Goal: Task Accomplishment & Management: Manage account settings

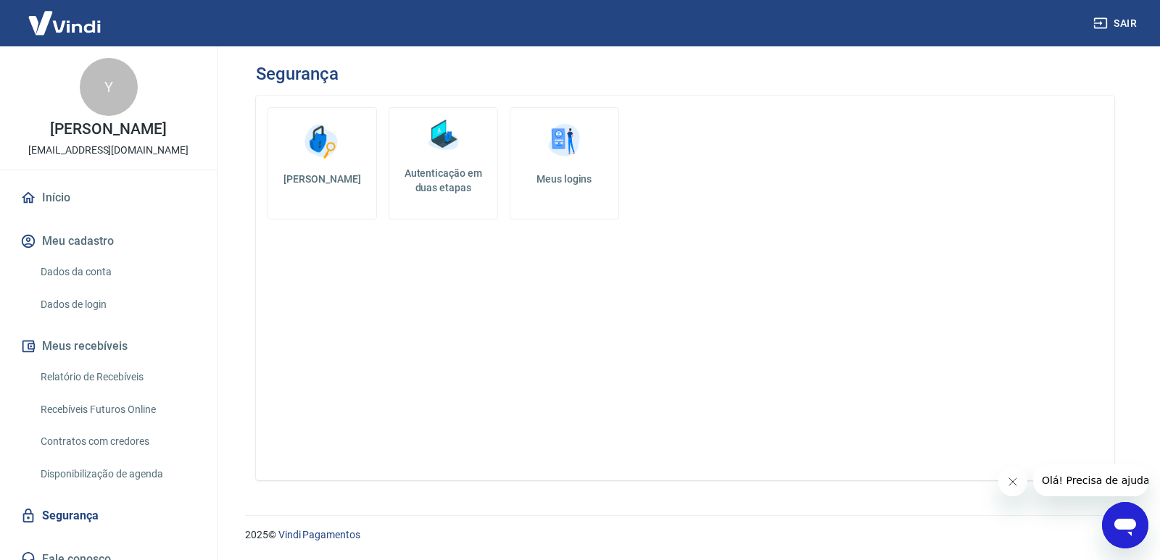
click at [439, 186] on h5 "Autenticação em duas etapas" at bounding box center [443, 180] width 96 height 29
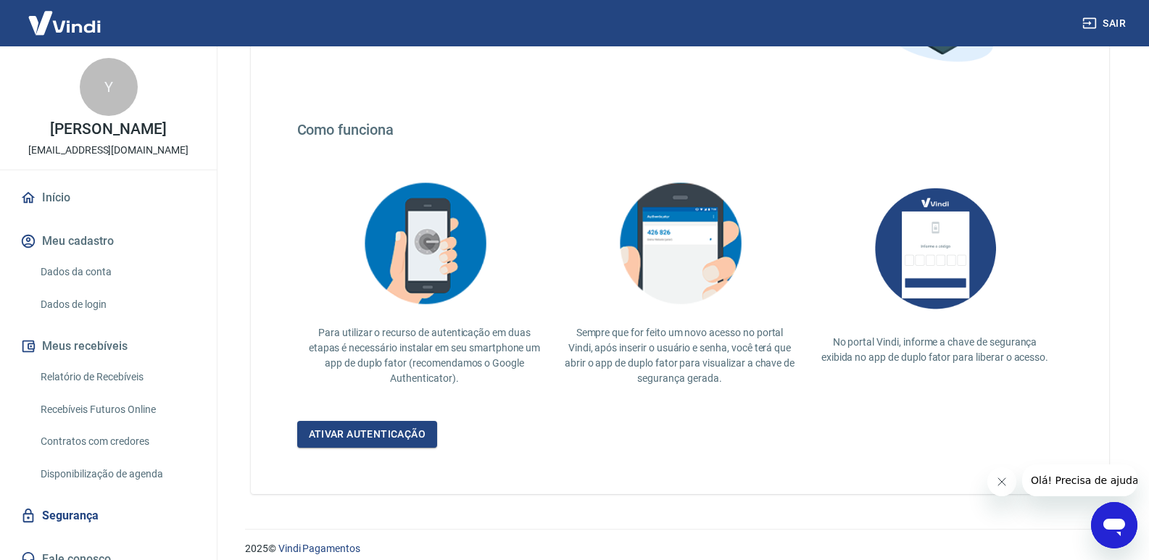
scroll to position [217, 0]
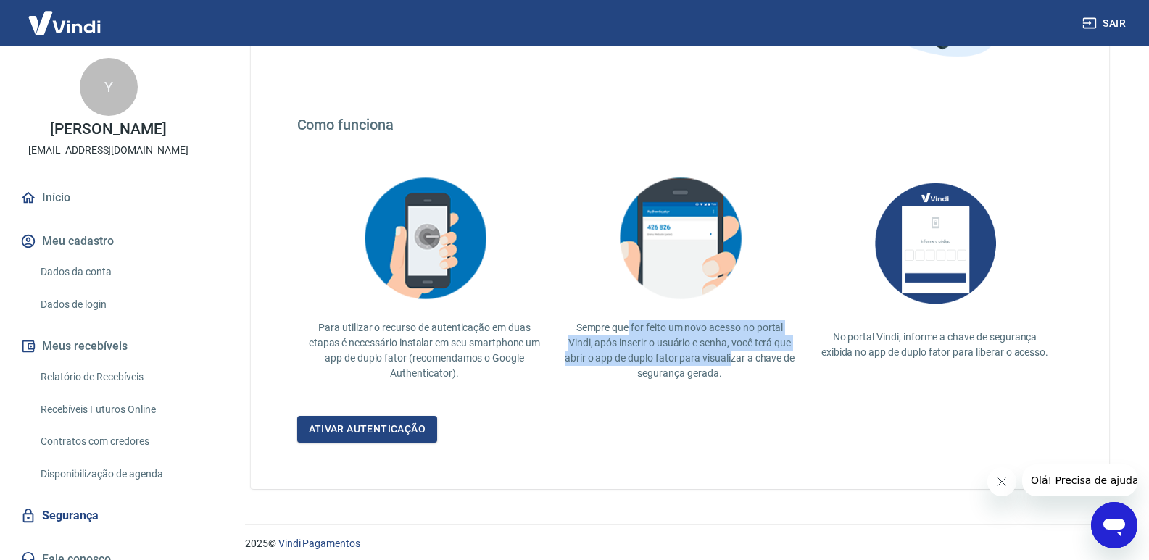
drag, startPoint x: 627, startPoint y: 325, endPoint x: 731, endPoint y: 361, distance: 109.8
click at [731, 361] on p "Sempre que for feito um novo acesso no portal Vindi, após inserir o usuário e s…" at bounding box center [680, 350] width 232 height 61
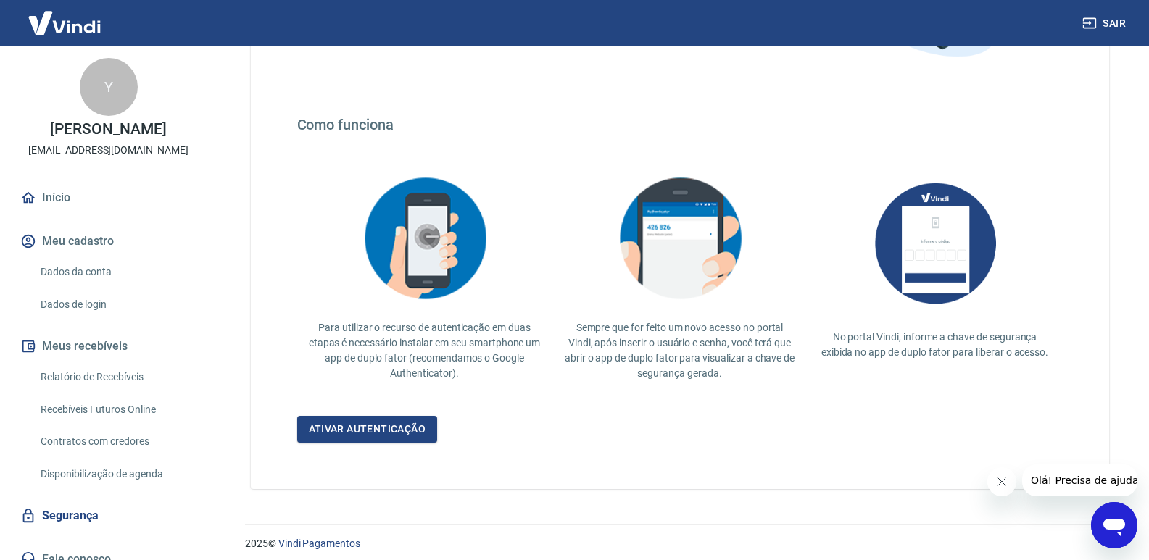
click at [738, 369] on p "Sempre que for feito um novo acesso no portal Vindi, após inserir o usuário e s…" at bounding box center [680, 350] width 232 height 61
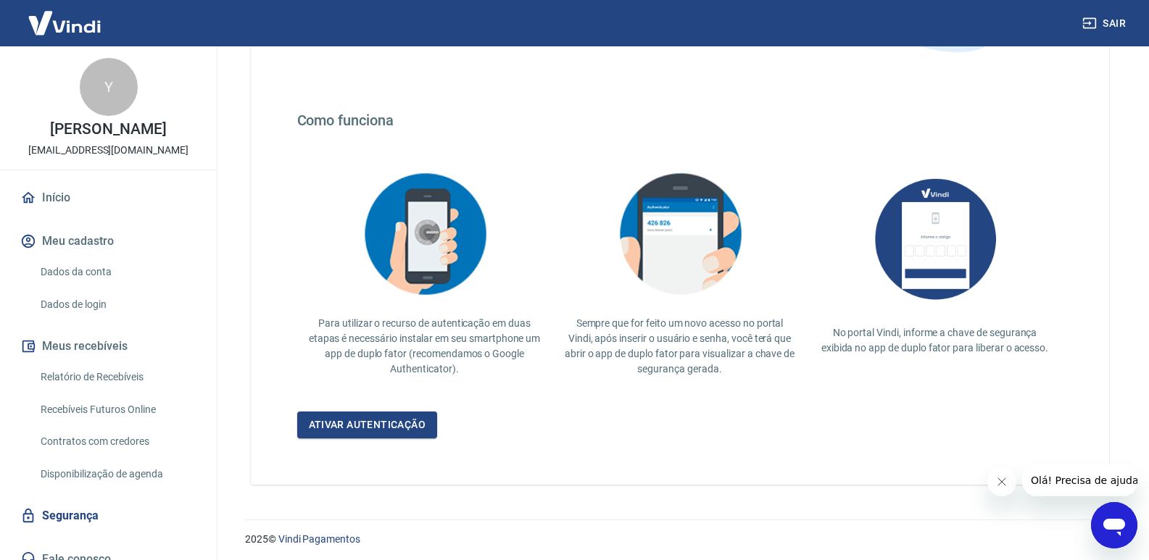
scroll to position [226, 0]
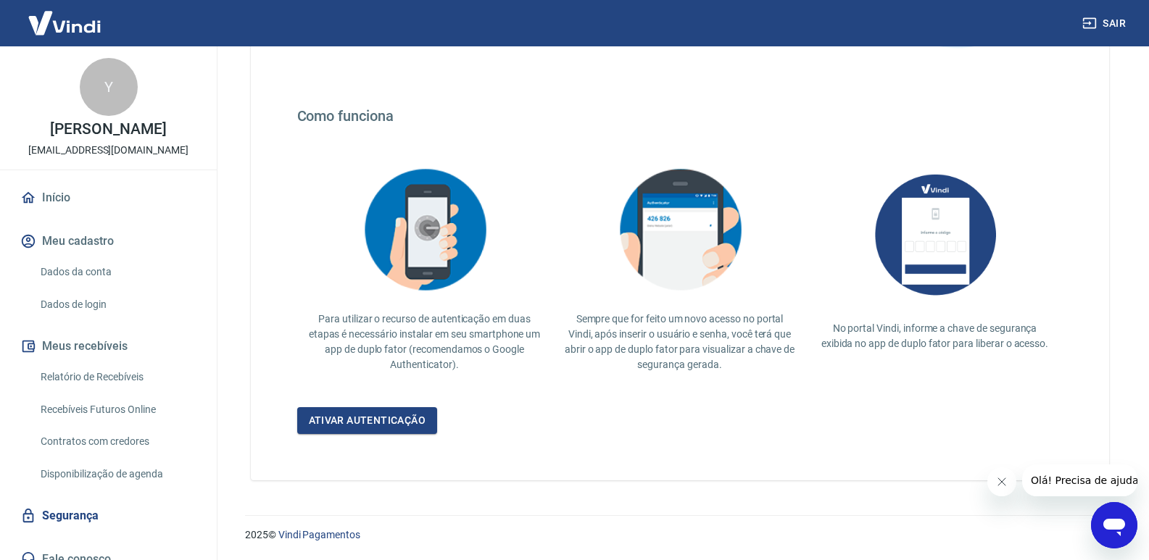
click at [96, 271] on link "Dados da conta" at bounding box center [117, 272] width 165 height 30
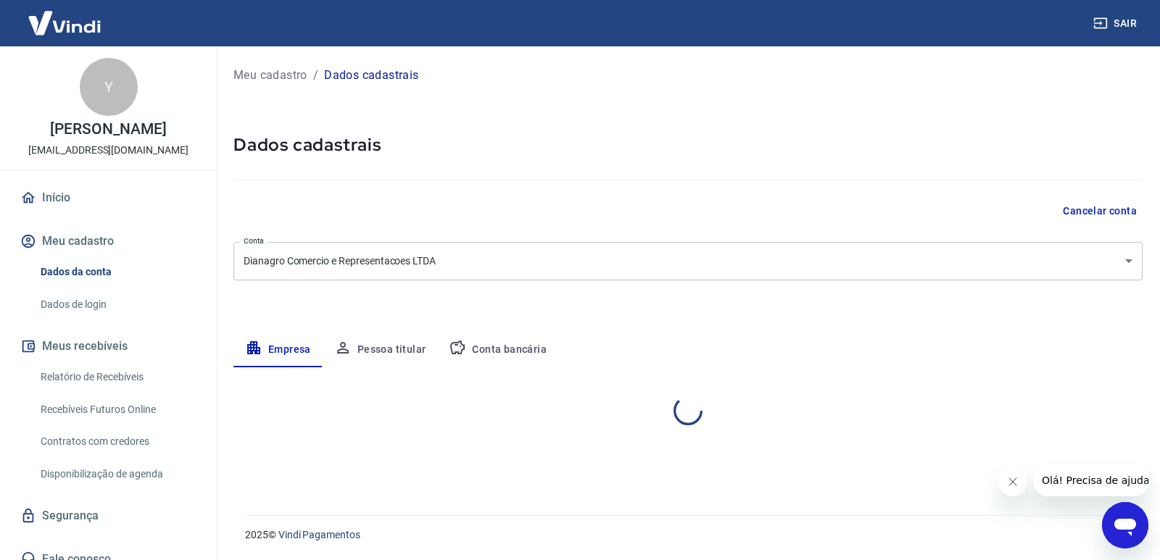
select select "MG"
select select "business"
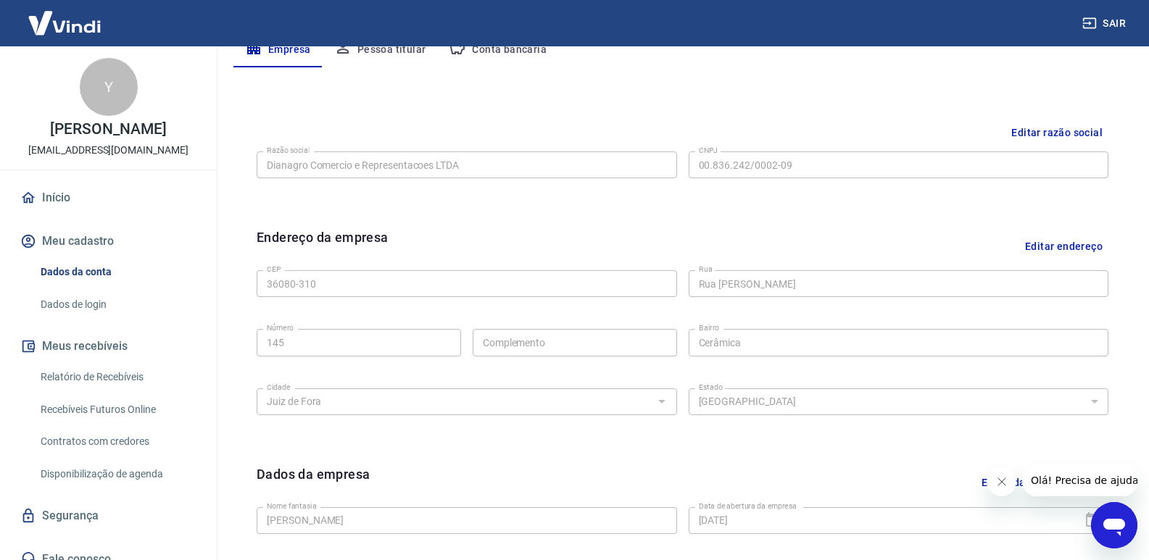
scroll to position [267, 0]
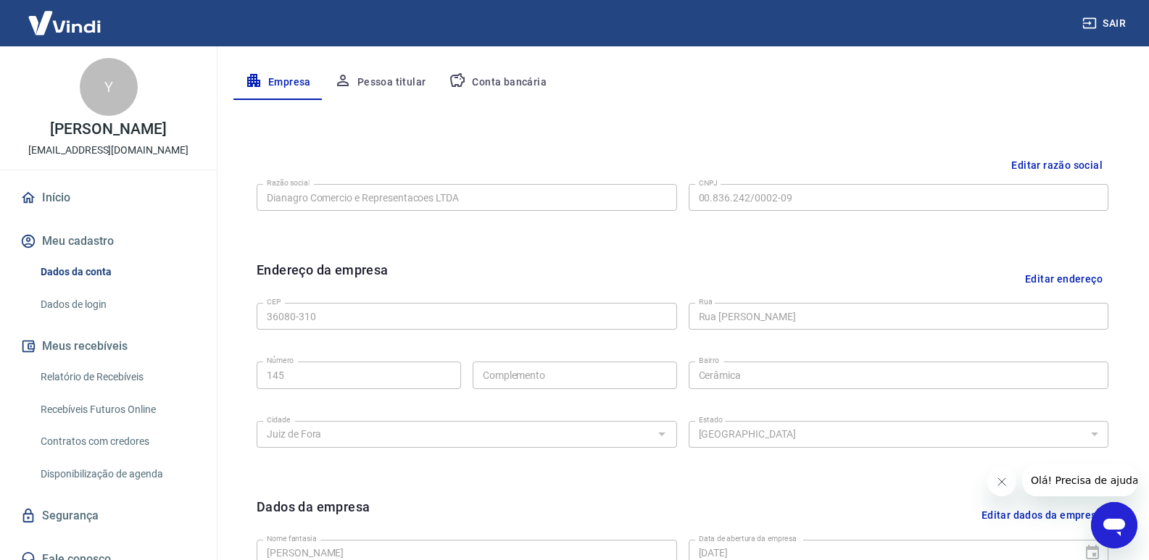
click at [91, 302] on link "Dados de login" at bounding box center [117, 305] width 165 height 30
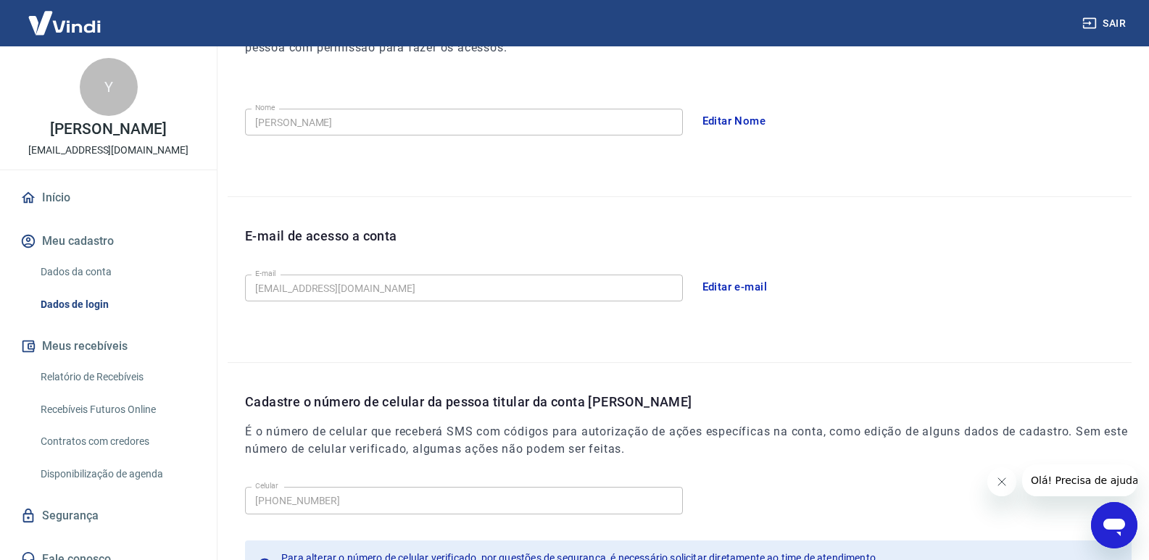
scroll to position [368, 0]
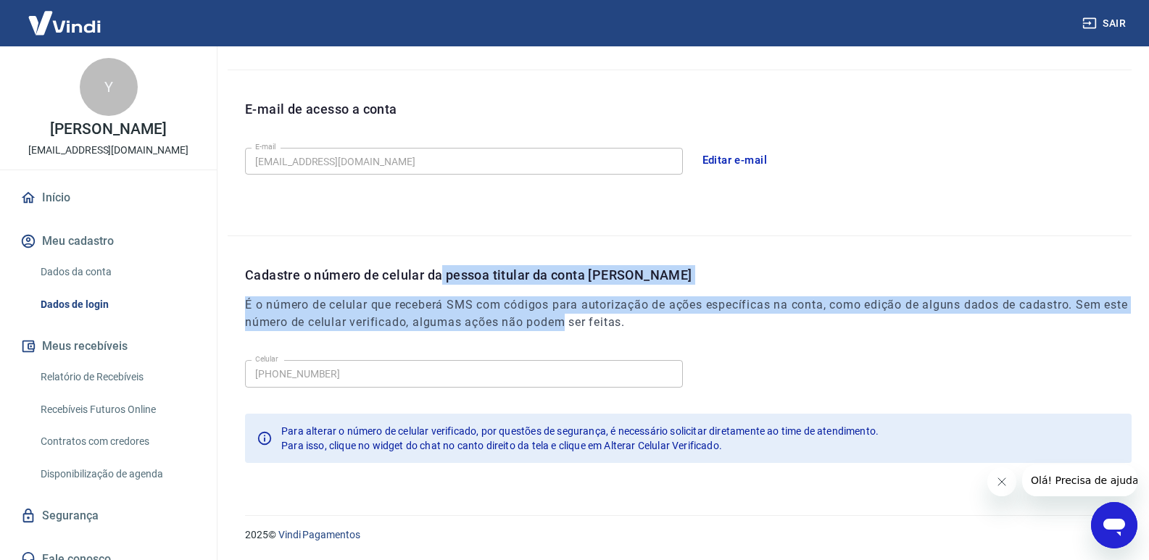
drag, startPoint x: 557, startPoint y: 289, endPoint x: 607, endPoint y: 325, distance: 61.8
click at [594, 326] on div "Cadastre o número de celular da pessoa titular da conta [PERSON_NAME] É o númer…" at bounding box center [688, 309] width 886 height 89
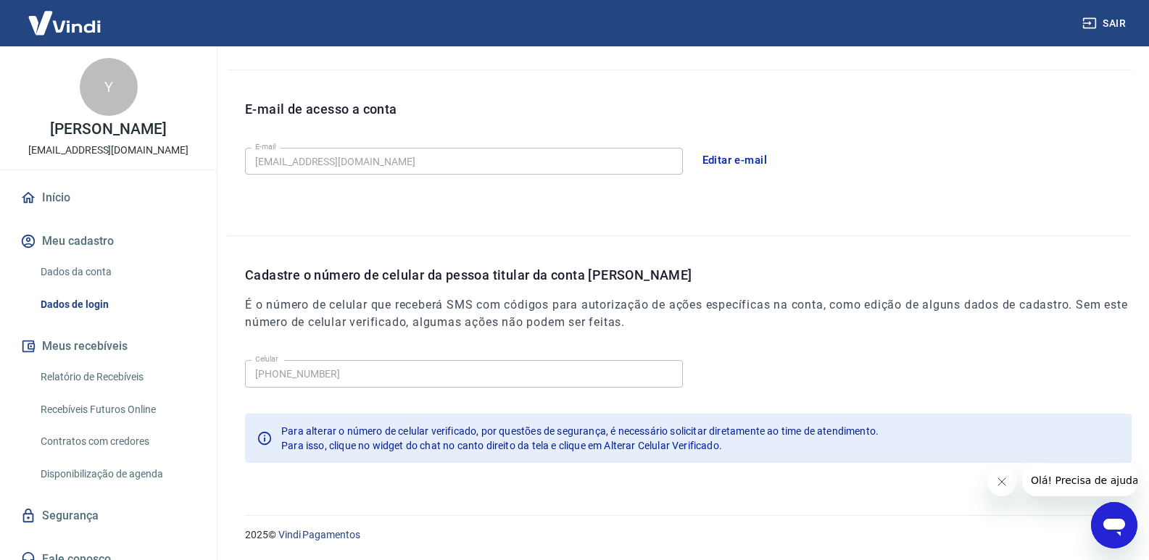
click at [610, 325] on h6 "É o número de celular que receberá SMS com códigos para autorização de ações es…" at bounding box center [688, 313] width 886 height 35
click at [448, 362] on div "Celular [PHONE_NUMBER] Celular" at bounding box center [688, 372] width 886 height 36
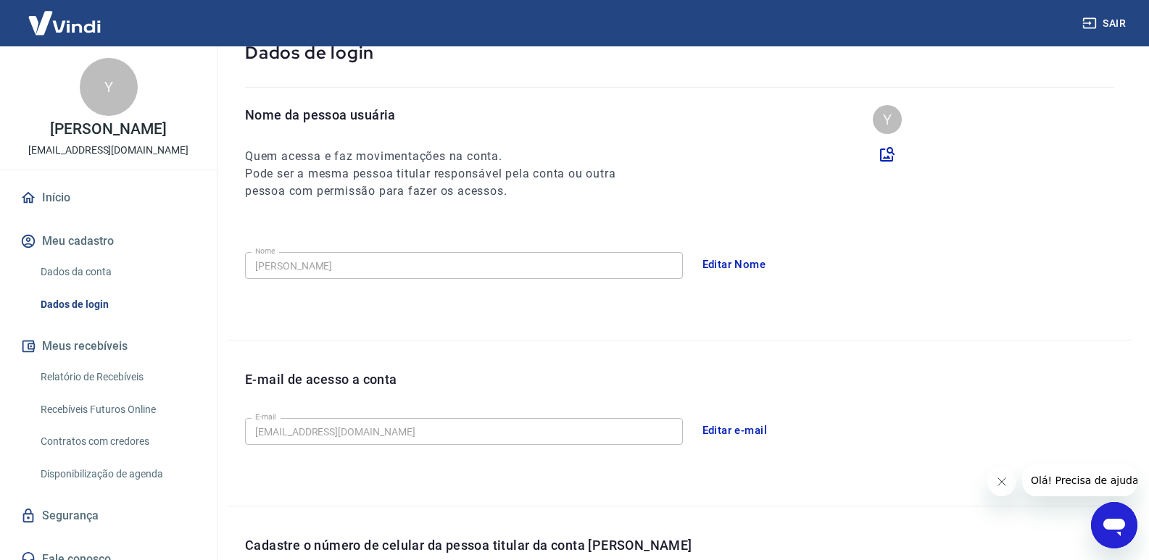
scroll to position [78, 0]
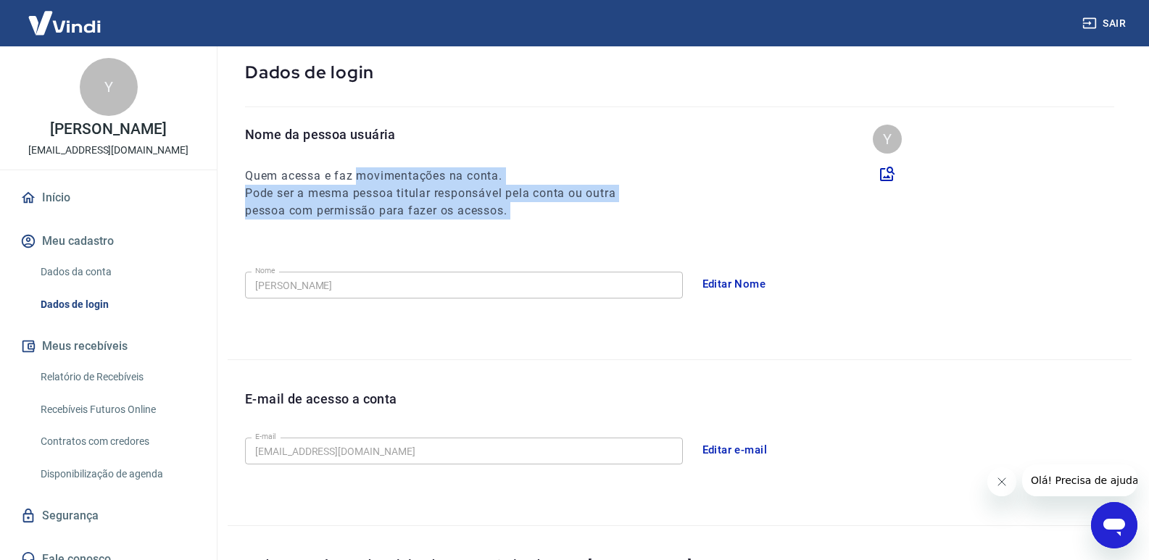
drag, startPoint x: 394, startPoint y: 183, endPoint x: 644, endPoint y: 264, distance: 262.7
click at [636, 264] on div "Nome da pessoa usuária Quem acessa e faz movimentações na conta. Pode ser a mes…" at bounding box center [680, 242] width 904 height 235
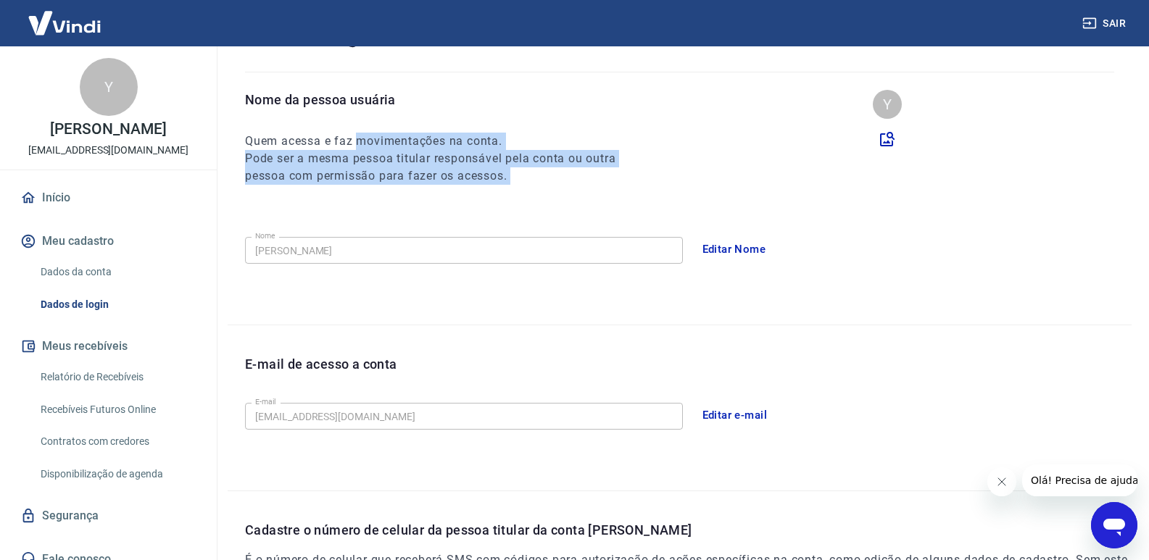
scroll to position [368, 0]
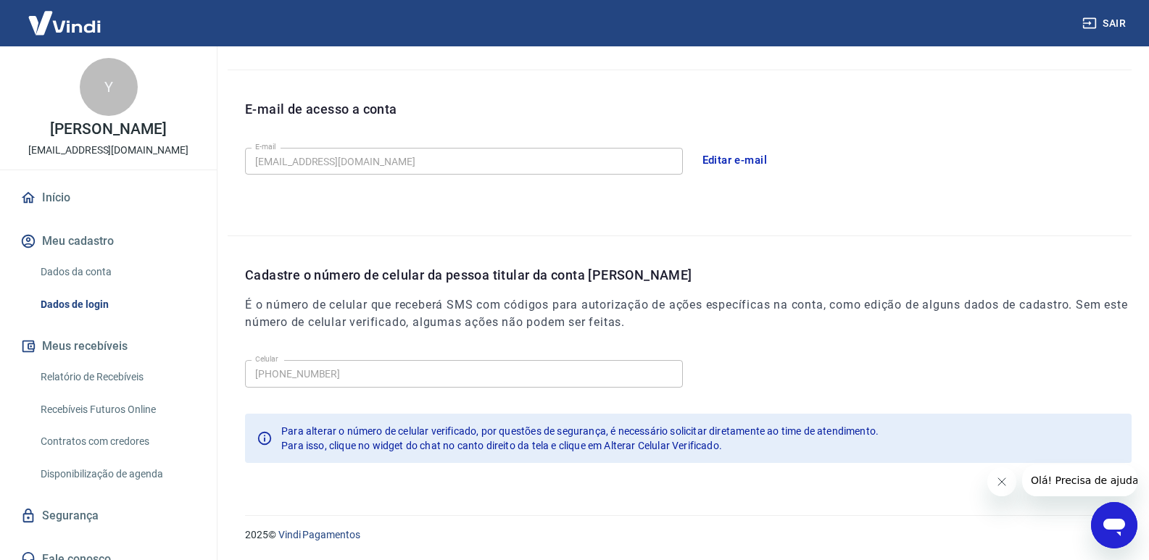
click at [508, 440] on span "Para isso, clique no widget do chat no canto direito da tela e clique em Altera…" at bounding box center [501, 446] width 441 height 12
drag, startPoint x: 430, startPoint y: 441, endPoint x: 717, endPoint y: 456, distance: 287.4
click at [717, 456] on div "Para alterar o número de celular verificado, por questões de segurança, é neces…" at bounding box center [579, 438] width 597 height 41
click at [99, 368] on link "Relatório de Recebíveis" at bounding box center [117, 377] width 165 height 30
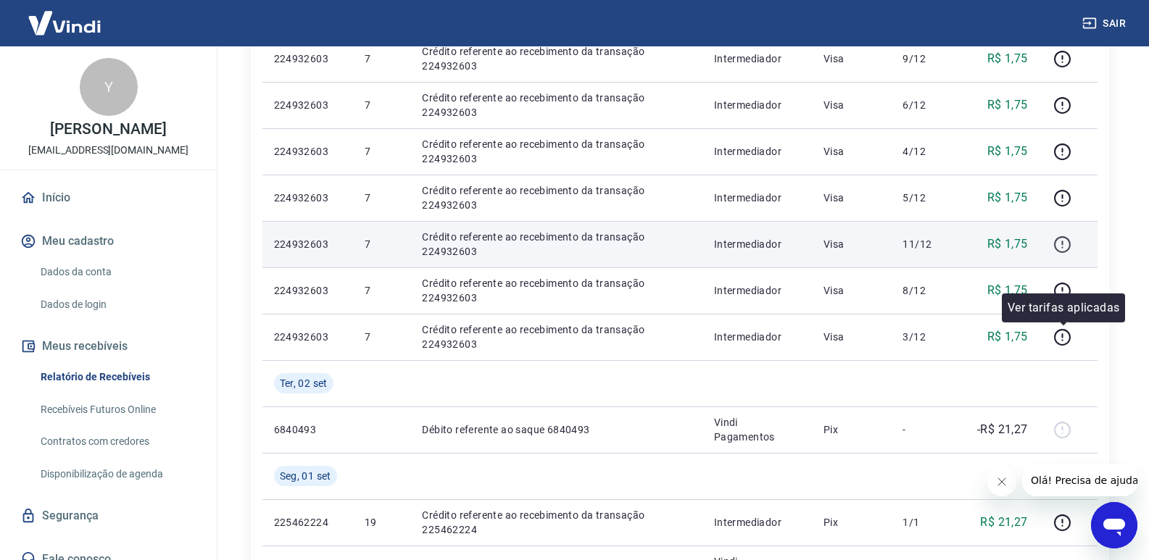
scroll to position [647, 0]
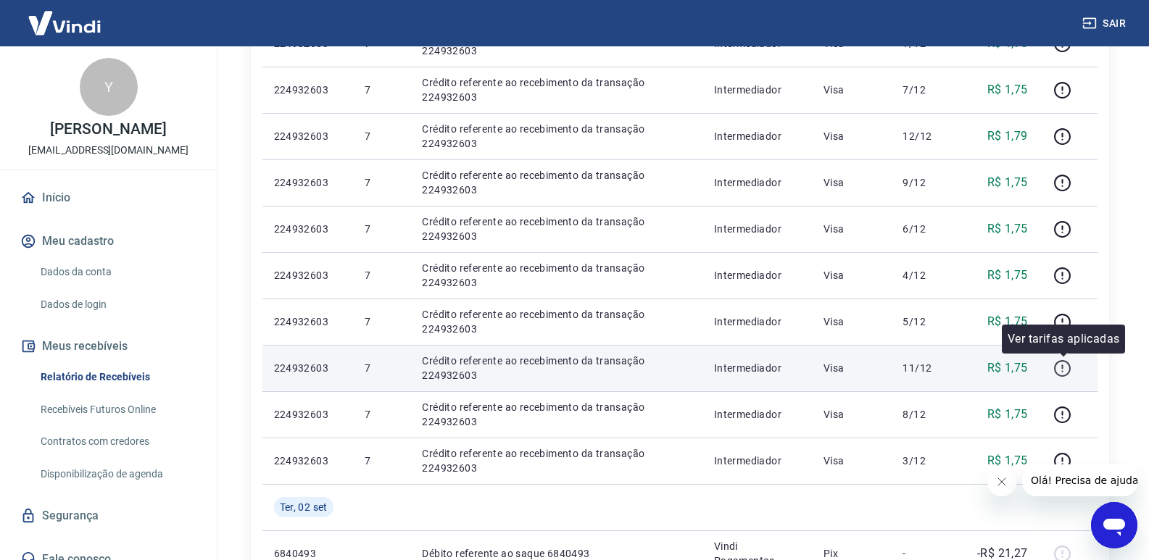
click at [1062, 365] on icon "button" at bounding box center [1062, 369] width 18 height 18
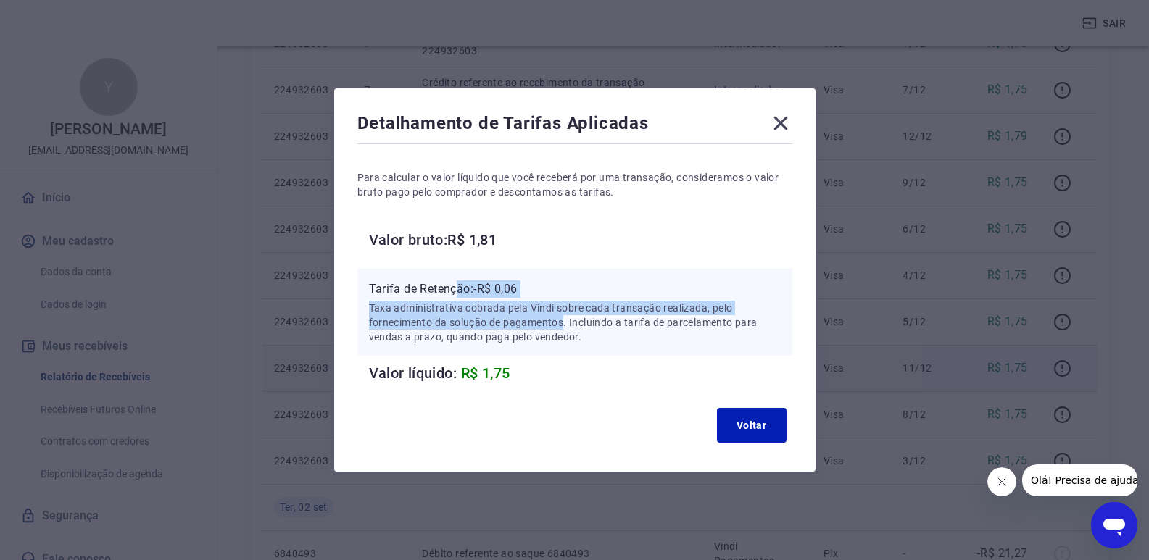
drag, startPoint x: 463, startPoint y: 297, endPoint x: 568, endPoint y: 320, distance: 106.8
click at [568, 320] on div "Tarifa de Retenção: -R$ 0,06 Taxa administrativa cobrada pela Vindi sobre cada …" at bounding box center [575, 313] width 412 height 64
click at [569, 320] on p "Taxa administrativa cobrada pela Vindi sobre cada transação realizada, pelo for…" at bounding box center [575, 322] width 412 height 43
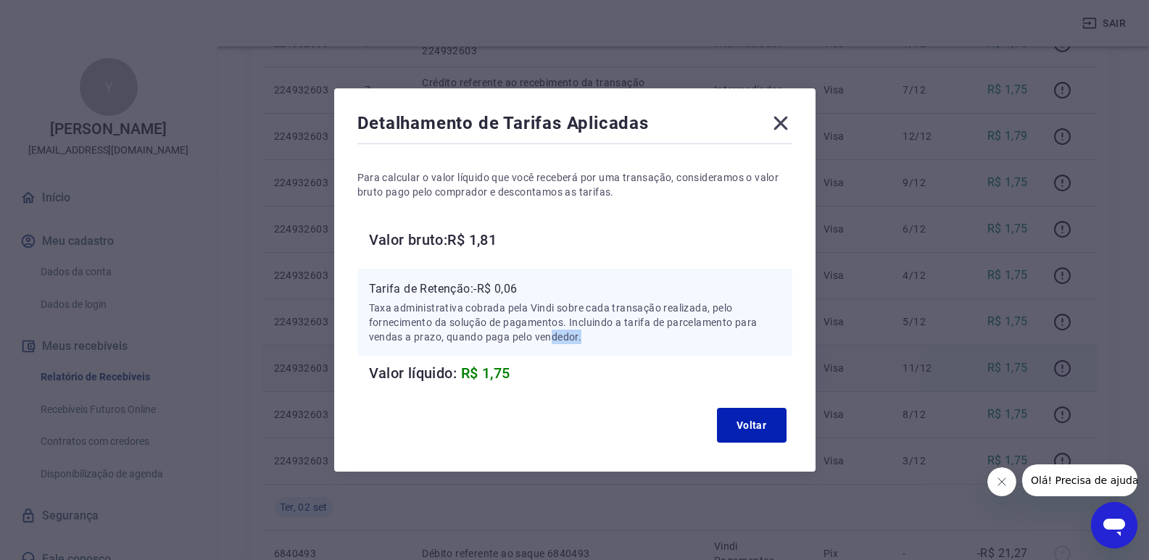
drag, startPoint x: 623, startPoint y: 341, endPoint x: 559, endPoint y: 333, distance: 64.4
click at [559, 333] on p "Taxa administrativa cobrada pela Vindi sobre cada transação realizada, pelo for…" at bounding box center [575, 322] width 412 height 43
click at [752, 423] on button "Voltar" at bounding box center [752, 425] width 70 height 35
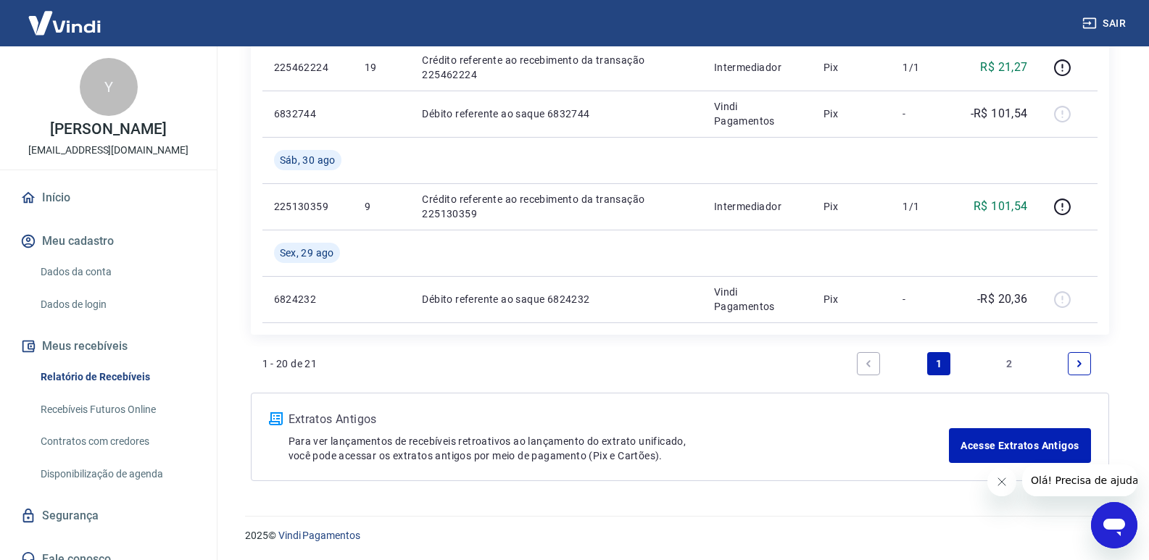
scroll to position [1227, 0]
click at [1078, 365] on icon "Next page" at bounding box center [1079, 363] width 10 height 10
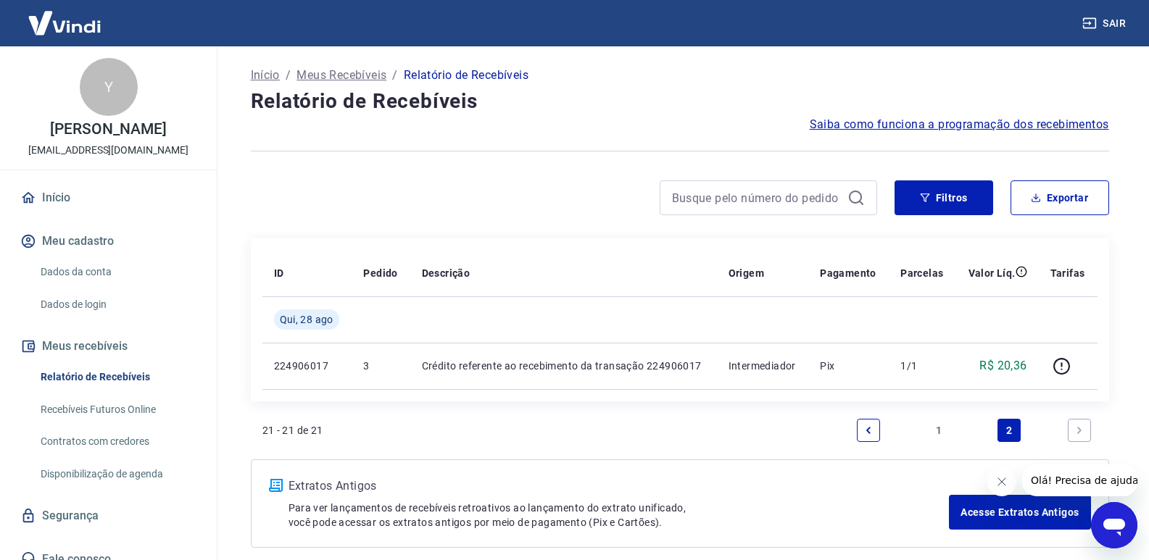
click at [942, 427] on link "1" at bounding box center [938, 430] width 23 height 23
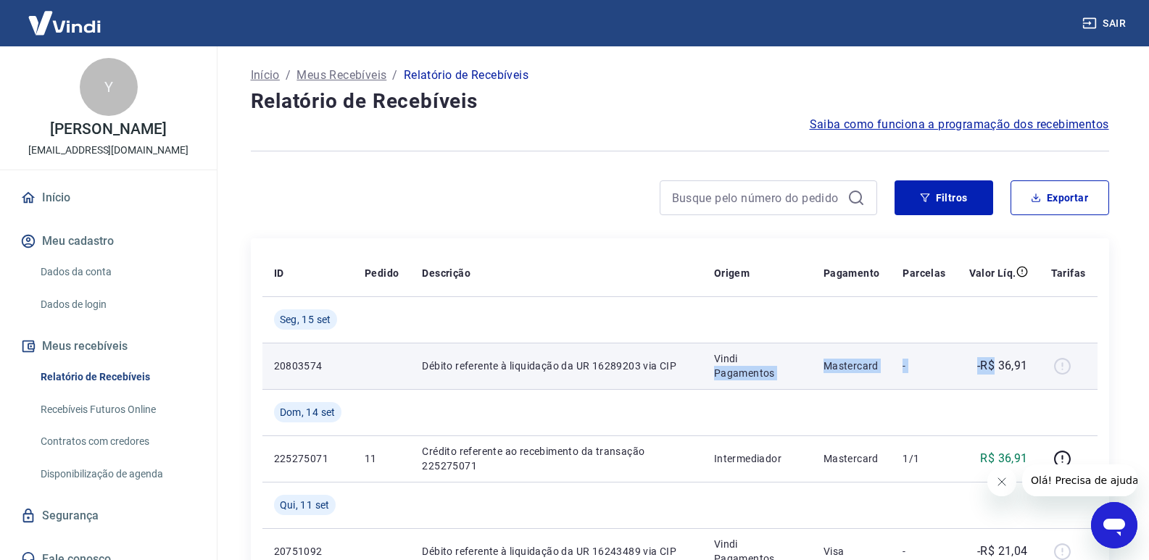
drag, startPoint x: 813, startPoint y: 359, endPoint x: 994, endPoint y: 359, distance: 181.9
click at [994, 359] on tr "20803574 Débito referente à liquidação da UR 16289203 via CIP Vindi Pagamentos …" at bounding box center [679, 366] width 835 height 46
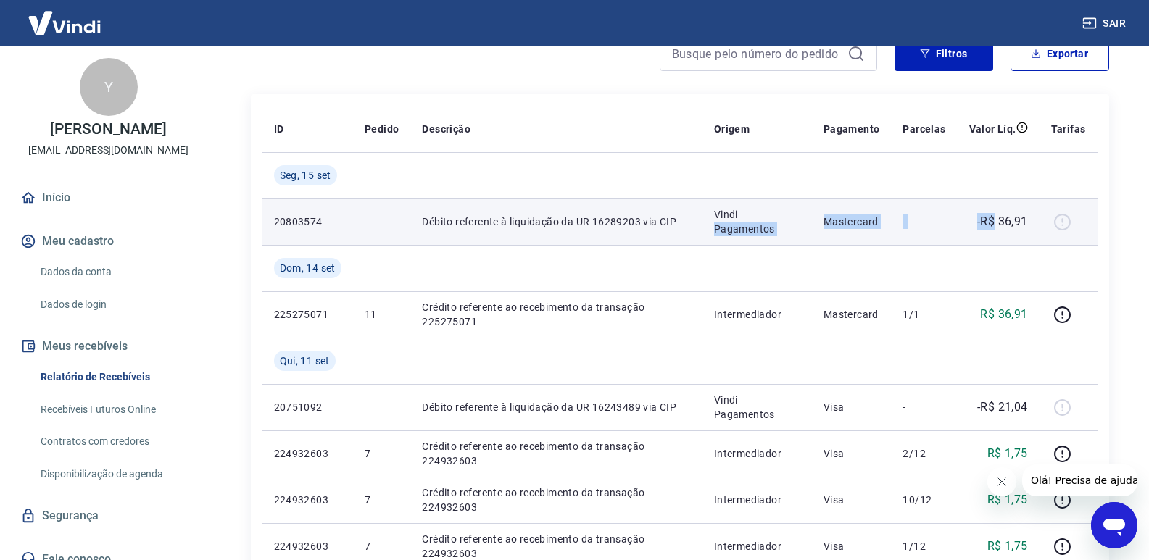
scroll to position [145, 0]
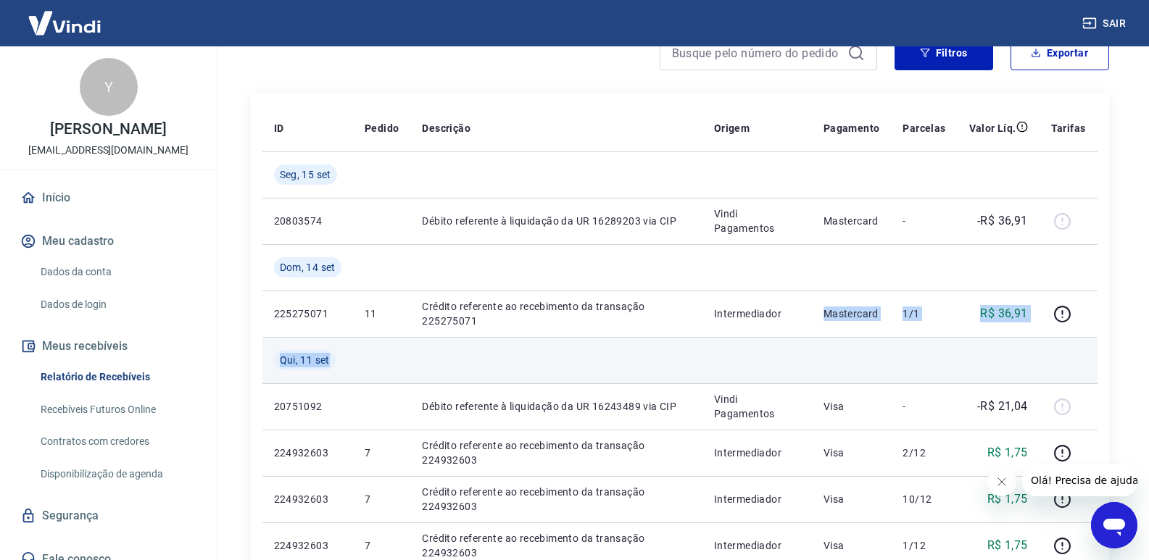
drag, startPoint x: 850, startPoint y: 304, endPoint x: 971, endPoint y: 367, distance: 136.5
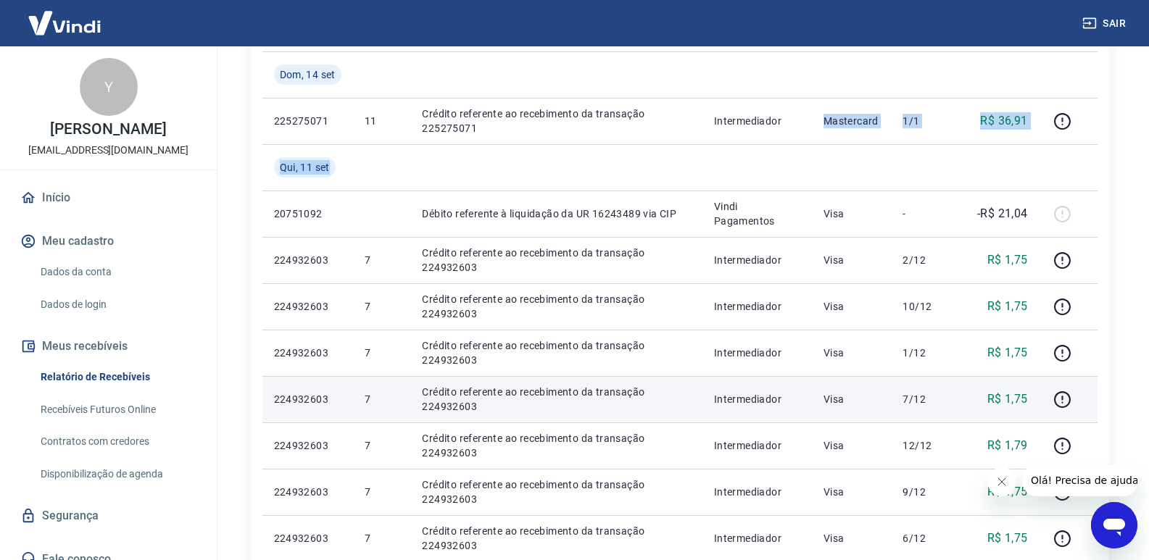
scroll to position [362, 0]
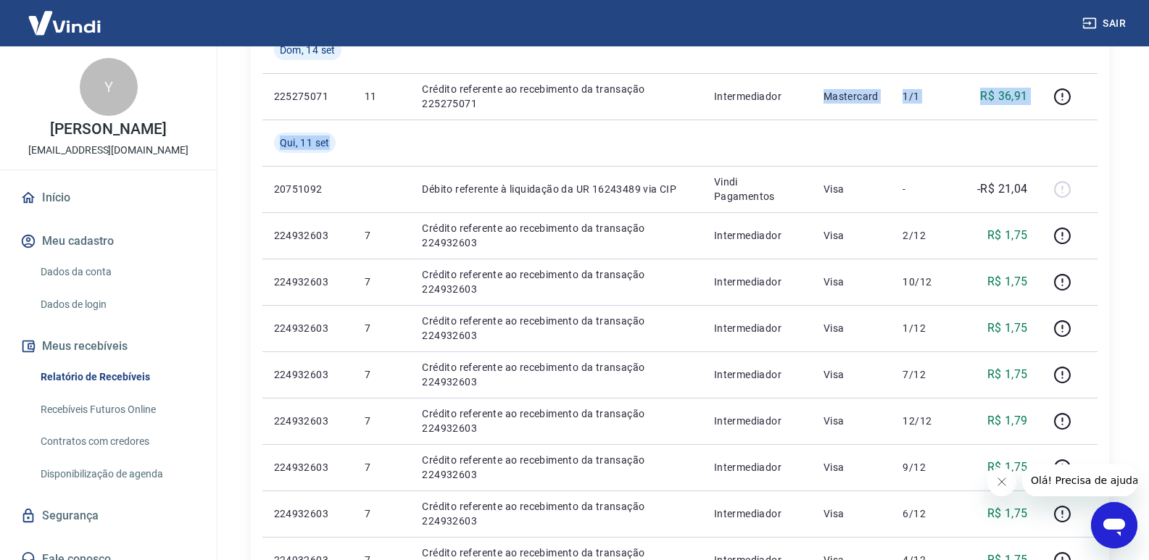
click at [71, 28] on img at bounding box center [64, 23] width 94 height 44
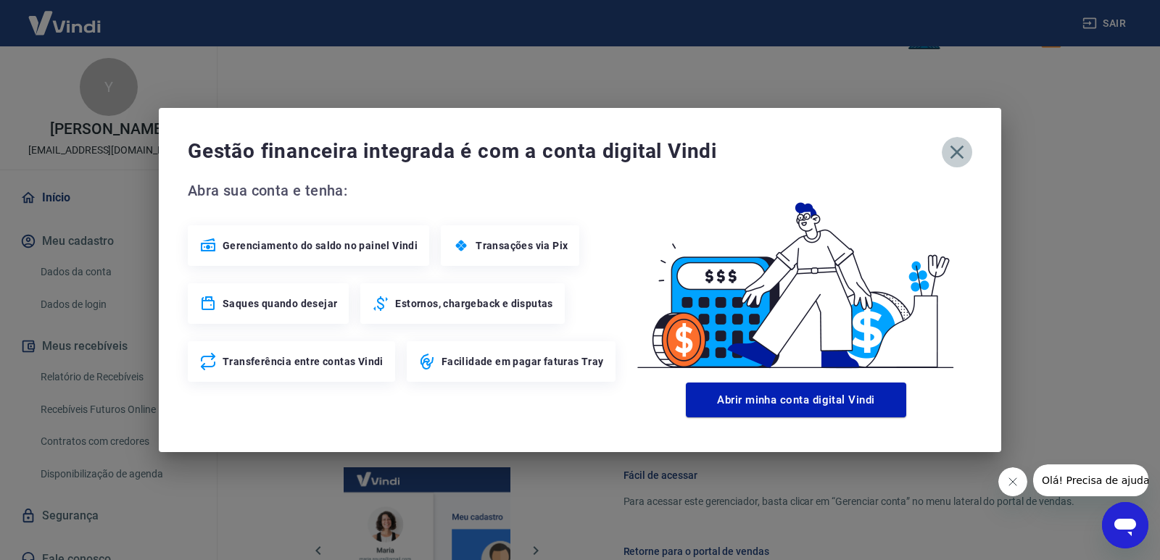
click at [963, 149] on icon "button" at bounding box center [956, 152] width 23 height 23
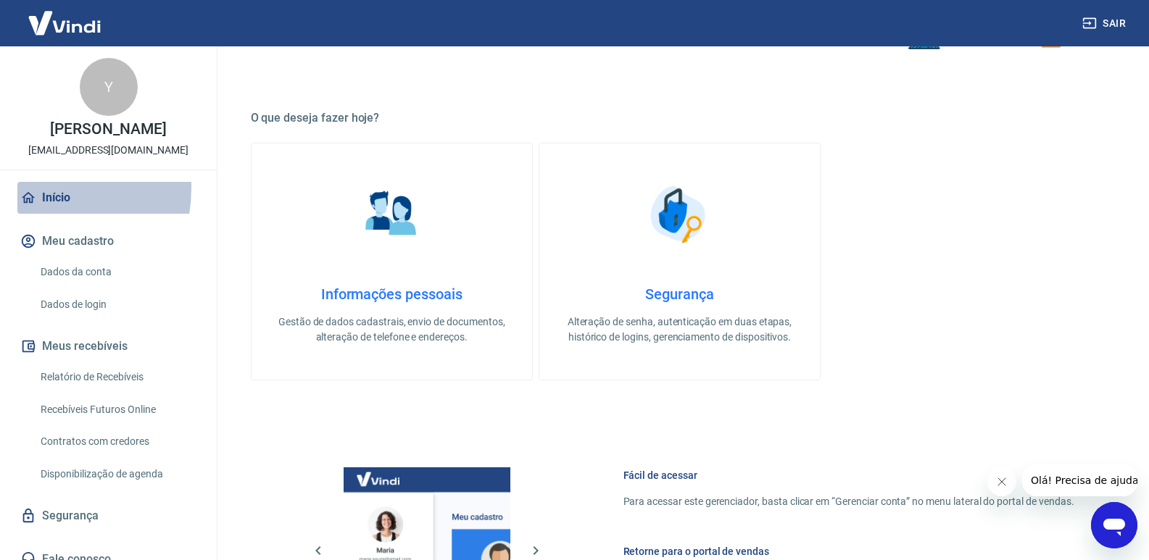
click at [34, 188] on link "Início" at bounding box center [108, 198] width 182 height 32
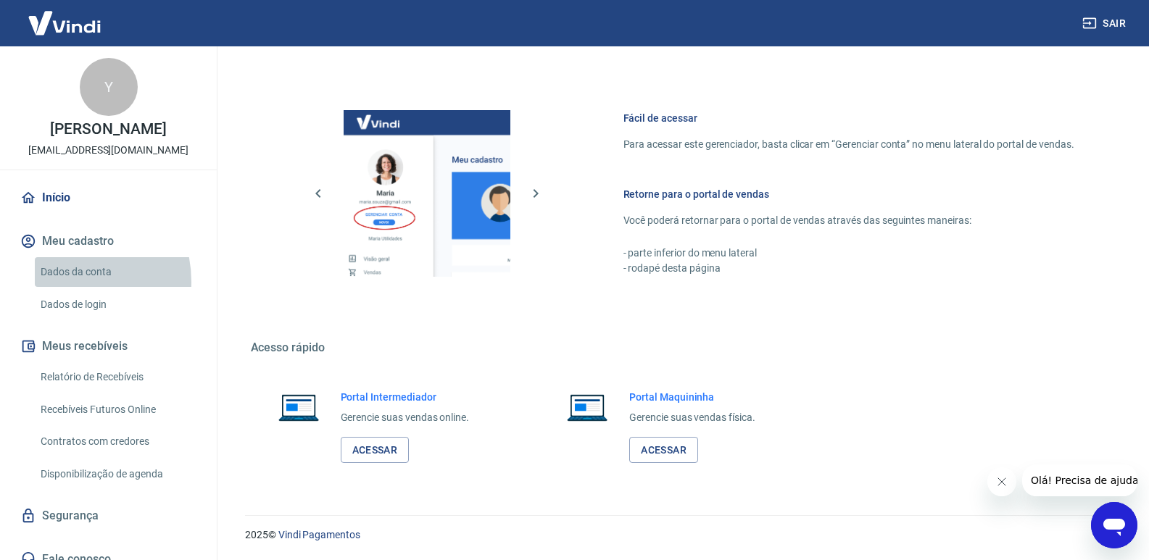
click at [58, 282] on link "Dados da conta" at bounding box center [117, 272] width 165 height 30
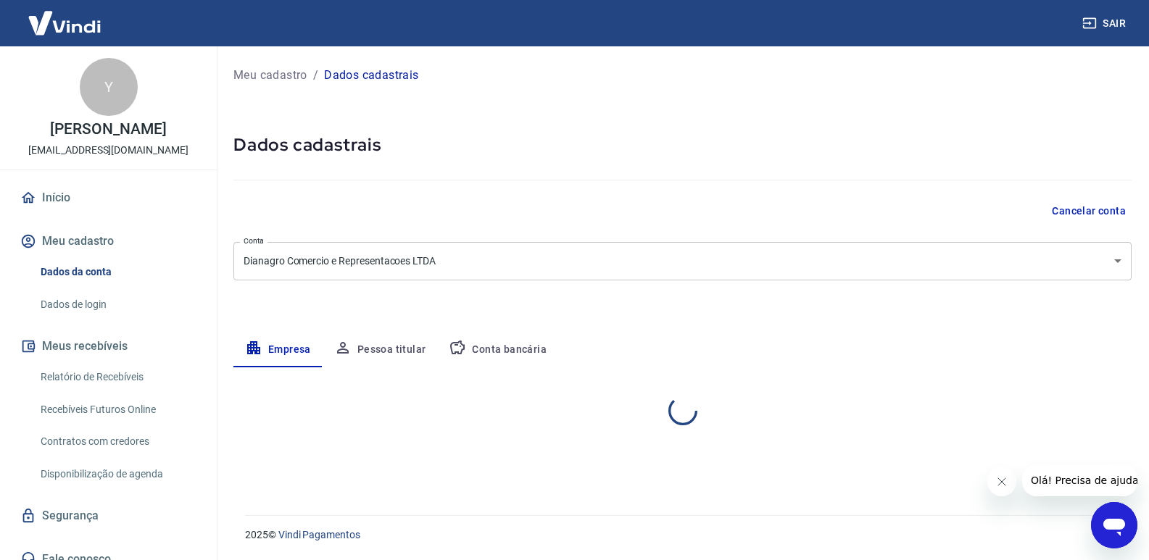
select select "MG"
select select "business"
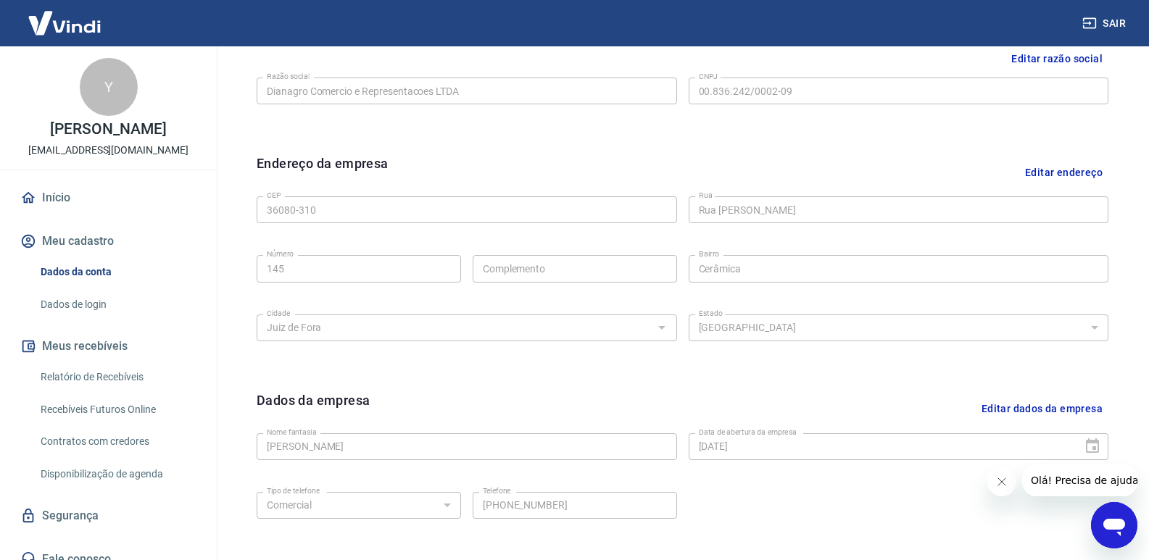
scroll to position [485, 0]
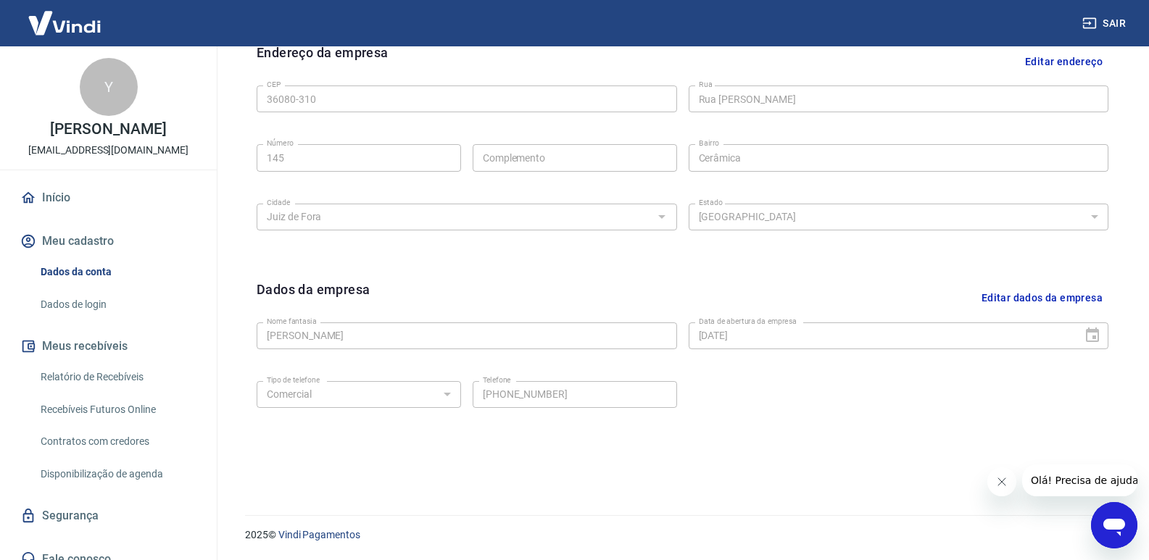
click at [86, 240] on button "Meu cadastro" at bounding box center [108, 241] width 182 height 32
click at [83, 232] on button "Meu cadastro" at bounding box center [108, 241] width 182 height 32
click at [1088, 20] on icon "button" at bounding box center [1089, 23] width 14 height 14
